Goal: Check status: Check status

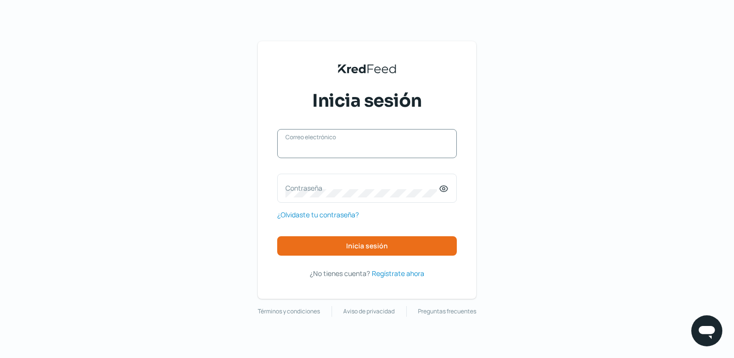
type input "[EMAIL_ADDRESS][DOMAIN_NAME]"
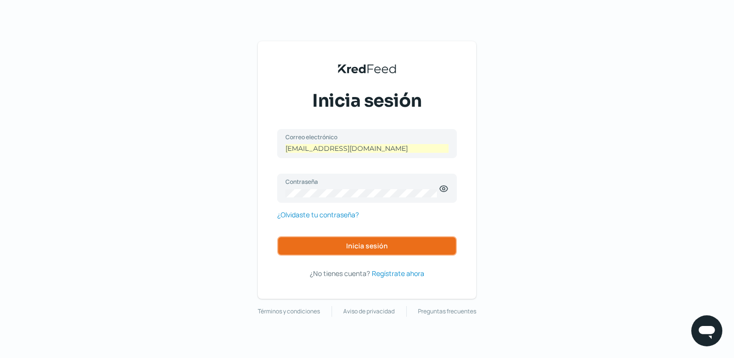
click at [377, 248] on span "Inicia sesión" at bounding box center [367, 246] width 42 height 7
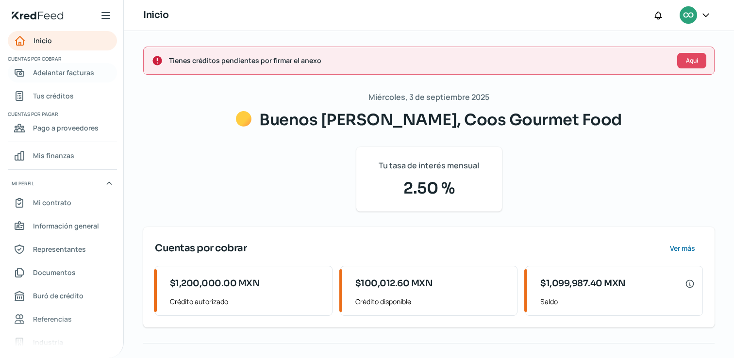
click at [76, 76] on span "Adelantar facturas" at bounding box center [63, 73] width 61 height 12
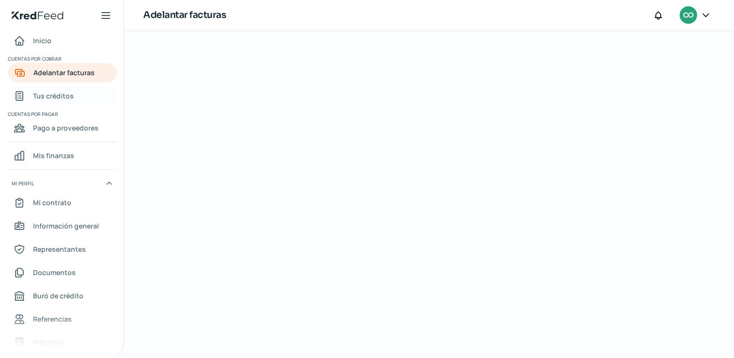
click at [59, 97] on span "Tus créditos" at bounding box center [53, 96] width 41 height 12
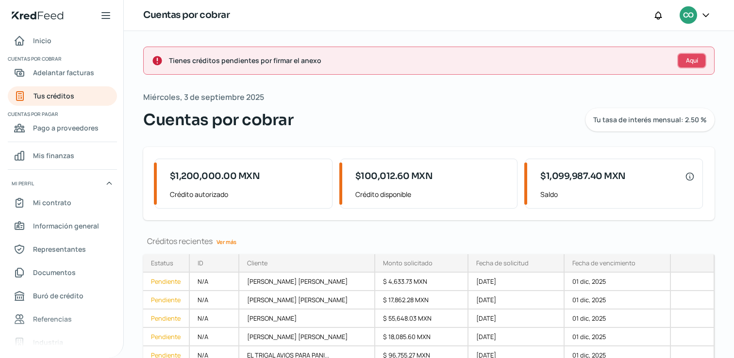
click at [698, 57] on button "Aquí" at bounding box center [691, 61] width 29 height 16
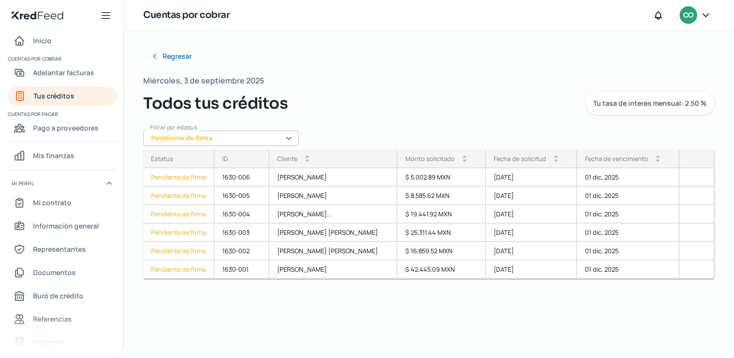
click at [289, 135] on input "Pendiente de firma" at bounding box center [220, 139] width 155 height 16
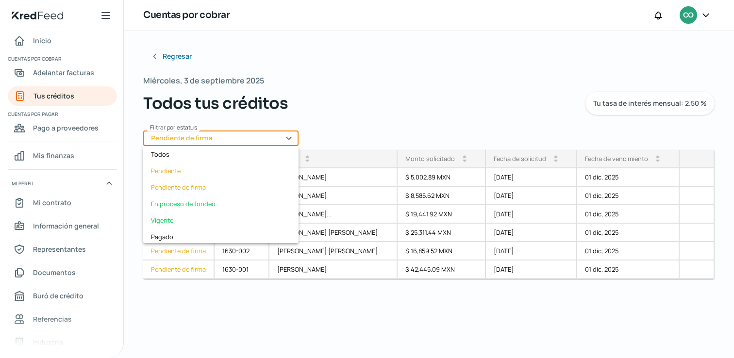
click at [348, 103] on div "Todos tus créditos Tu tasa de interés mensual: 2.50 %" at bounding box center [429, 103] width 572 height 23
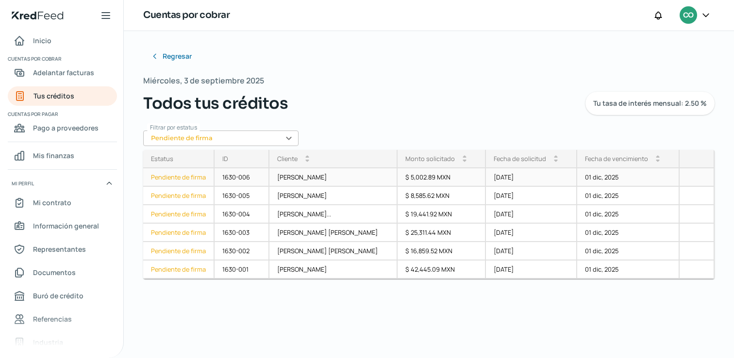
click at [185, 177] on div "Pendiente de firma" at bounding box center [178, 178] width 71 height 18
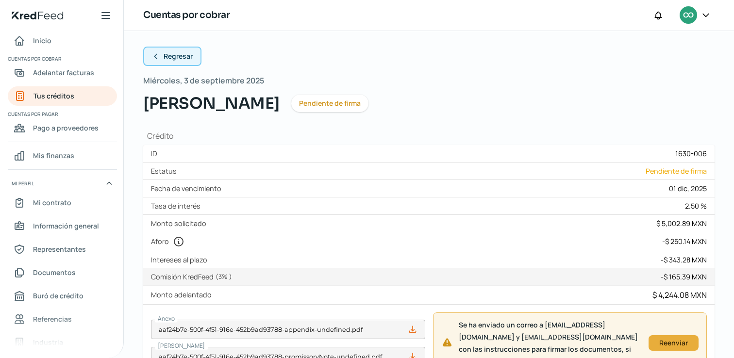
click at [172, 55] on span "Regresar" at bounding box center [178, 56] width 29 height 7
